Goal: Find specific page/section: Find specific page/section

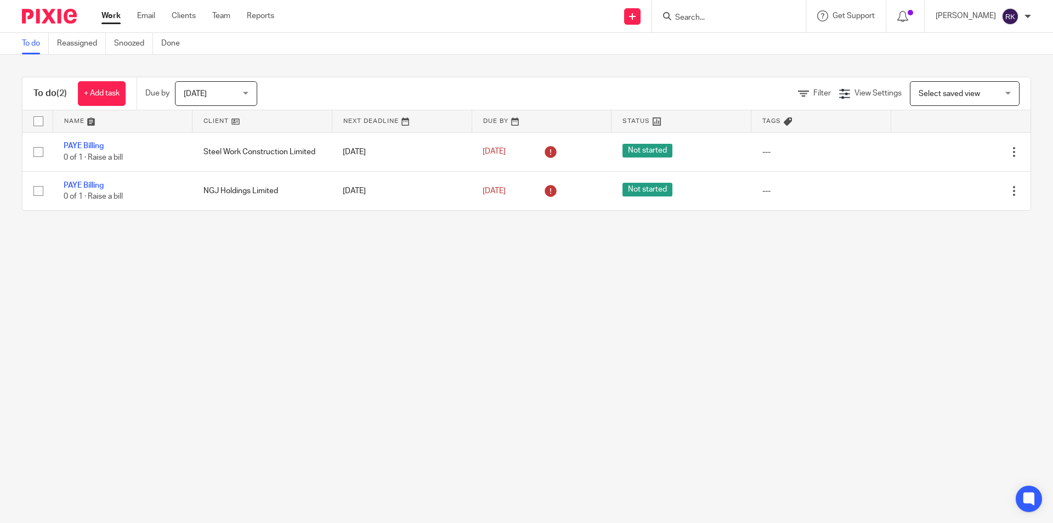
click at [693, 21] on input "Search" at bounding box center [723, 18] width 99 height 10
type input "arr"
click at [707, 37] on link at bounding box center [740, 43] width 136 height 16
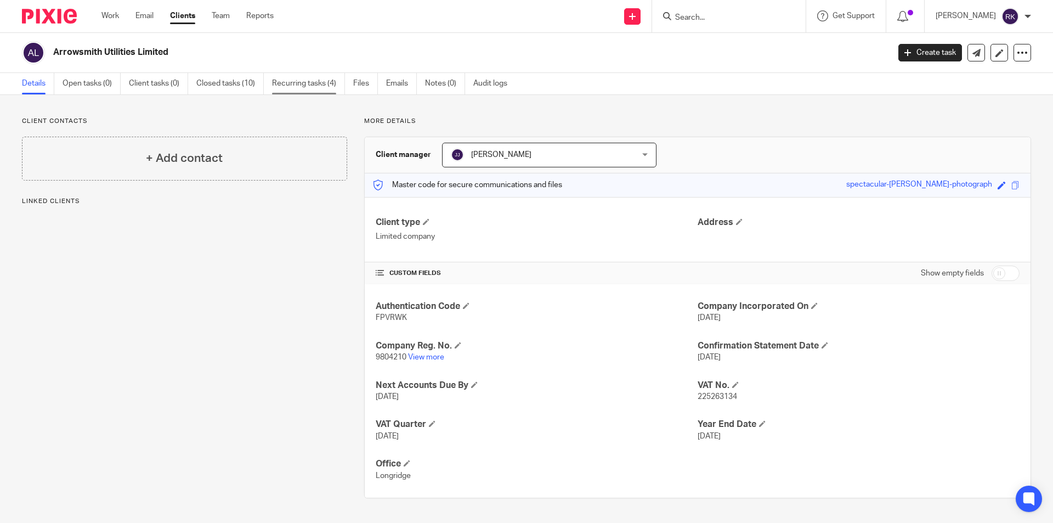
click at [326, 81] on link "Recurring tasks (4)" at bounding box center [308, 83] width 73 height 21
